Goal: Task Accomplishment & Management: Use online tool/utility

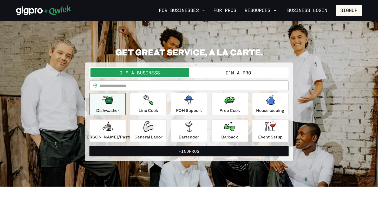
click at [237, 75] on button "I'm a Pro" at bounding box center [238, 72] width 98 height 9
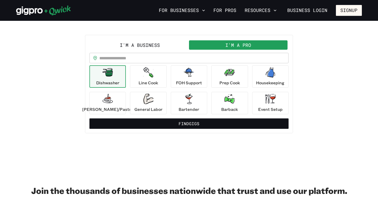
scroll to position [24, 0]
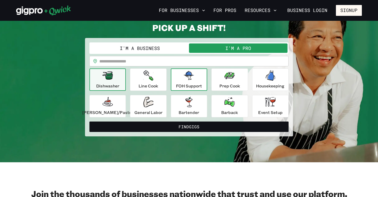
click at [188, 80] on icon "button" at bounding box center [189, 75] width 10 height 9
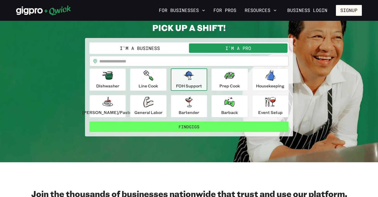
click at [190, 132] on button "Find Gigs" at bounding box center [188, 126] width 199 height 10
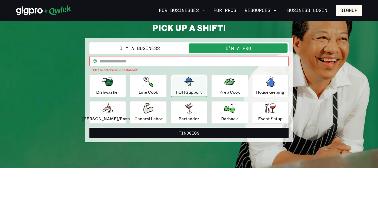
click at [152, 64] on input "text" at bounding box center [193, 61] width 189 height 10
type input "*****"
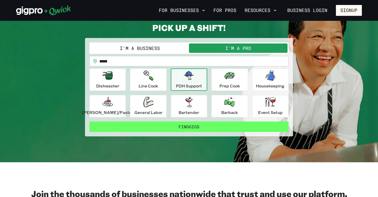
click at [198, 132] on button "Find Gigs" at bounding box center [188, 126] width 199 height 10
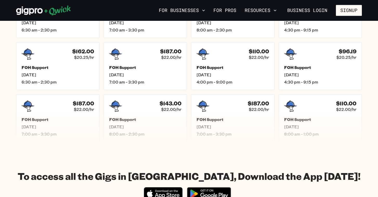
scroll to position [180, 0]
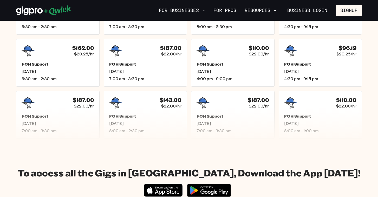
click at [177, 66] on h5 "FOH Support" at bounding box center [145, 63] width 72 height 5
